Goal: Find specific page/section: Find specific page/section

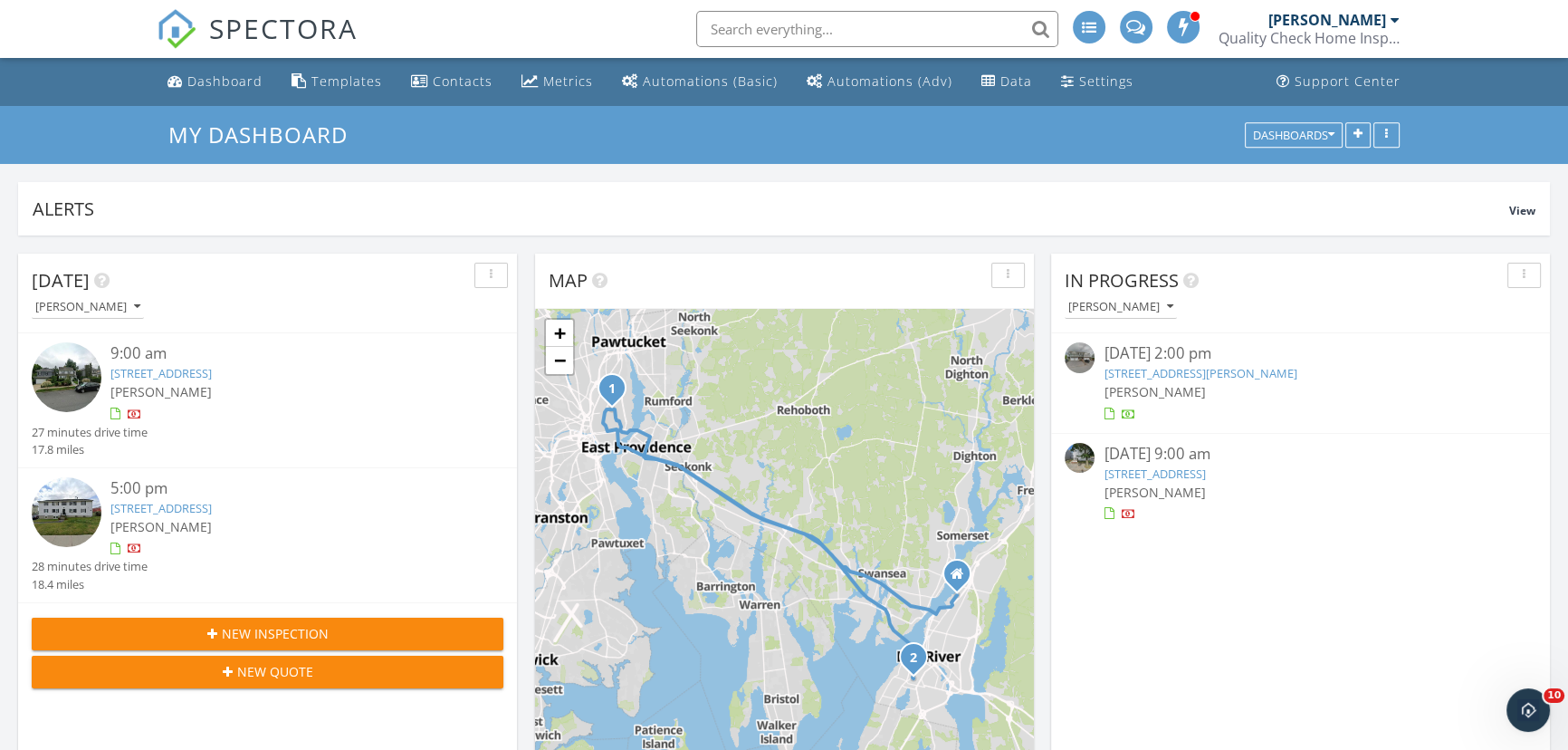
click at [212, 508] on link "71 Mystic St 4, Fall River, MA 02724" at bounding box center [161, 508] width 102 height 16
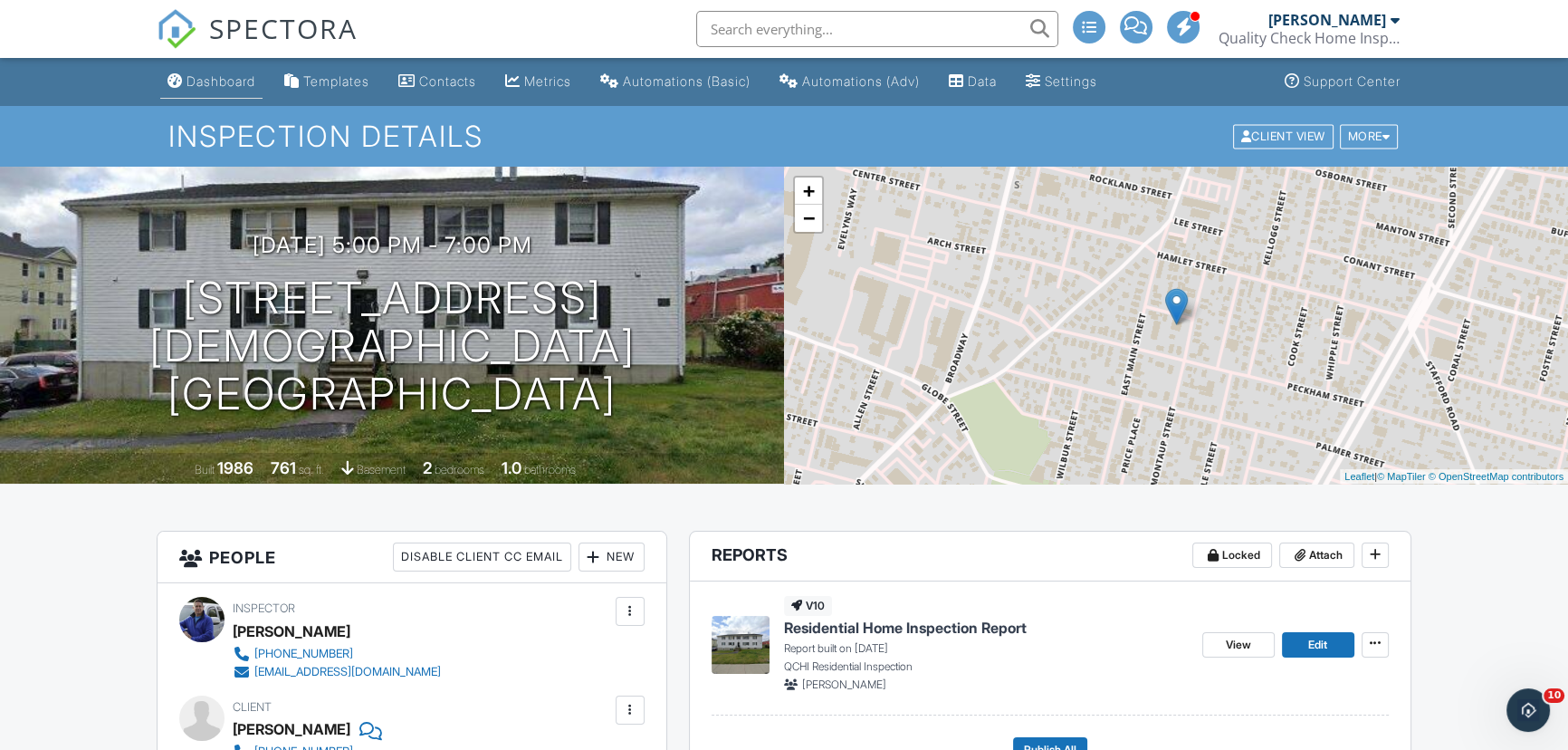
click at [213, 69] on link "Dashboard" at bounding box center [211, 82] width 102 height 34
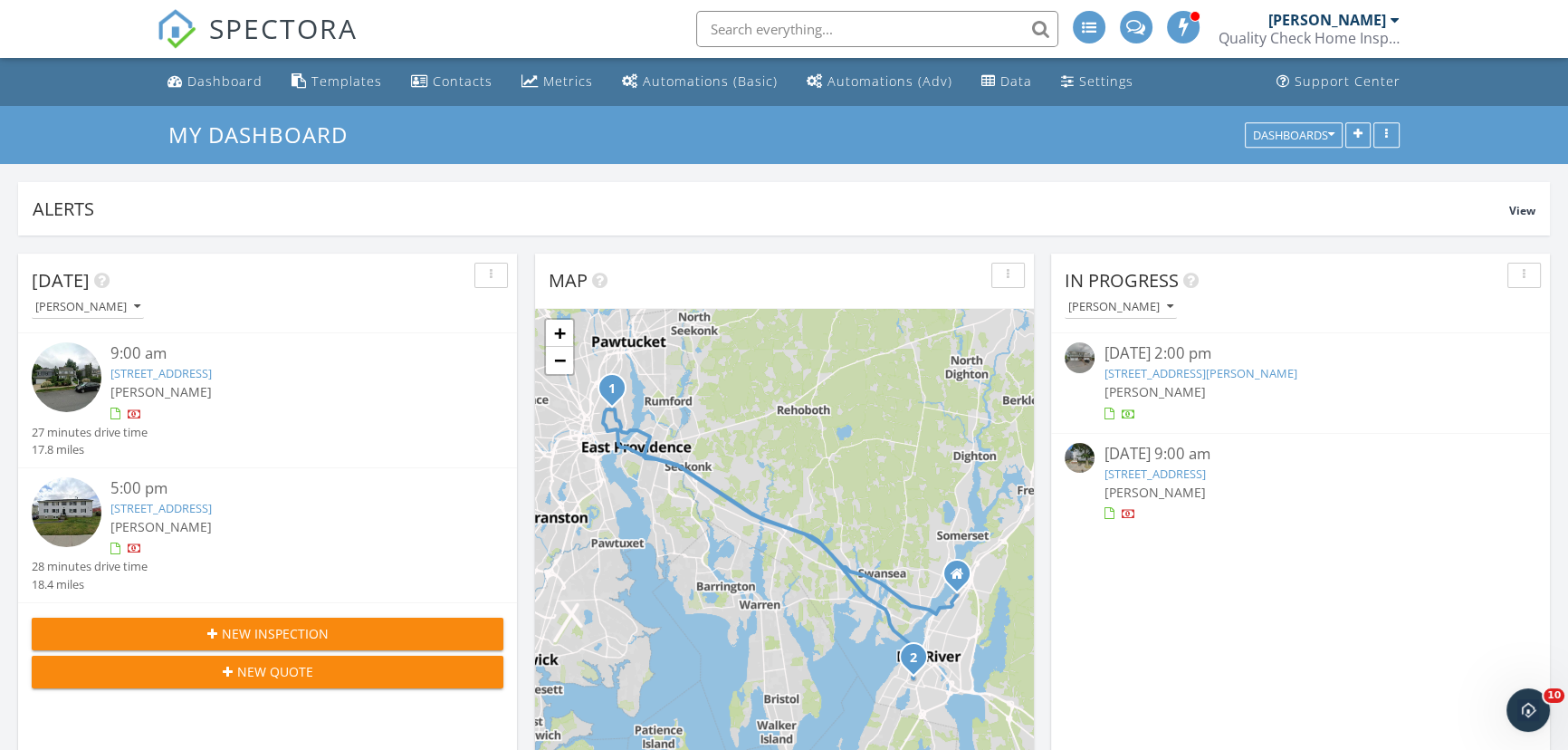
click at [212, 373] on link "[STREET_ADDRESS]" at bounding box center [161, 373] width 102 height 16
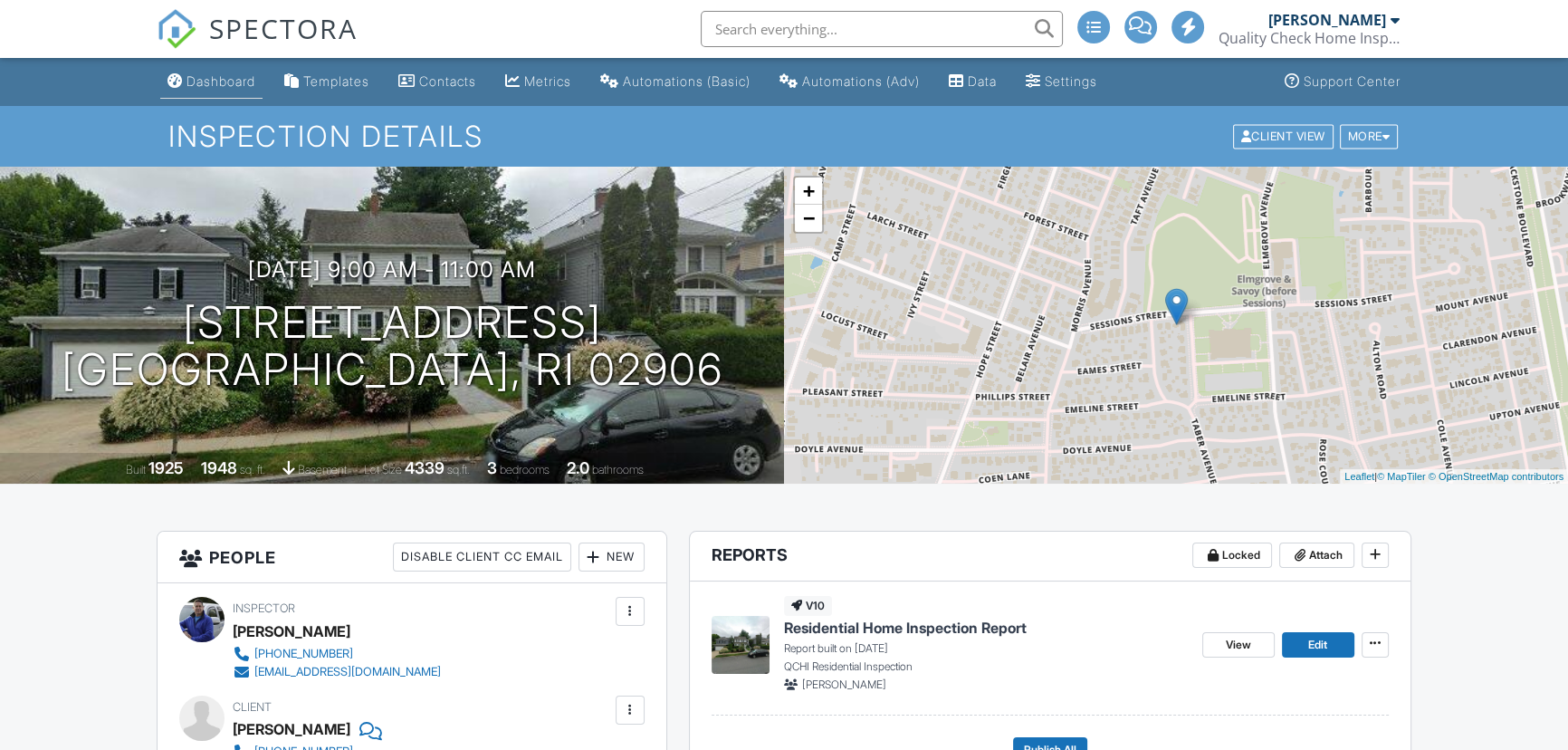
click at [207, 75] on div "Dashboard" at bounding box center [221, 81] width 69 height 15
